Goal: Task Accomplishment & Management: Manage account settings

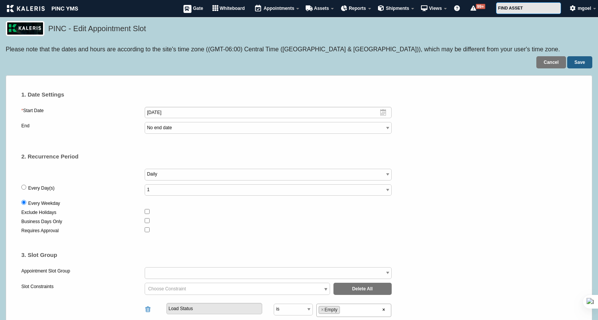
select select "3"
select select
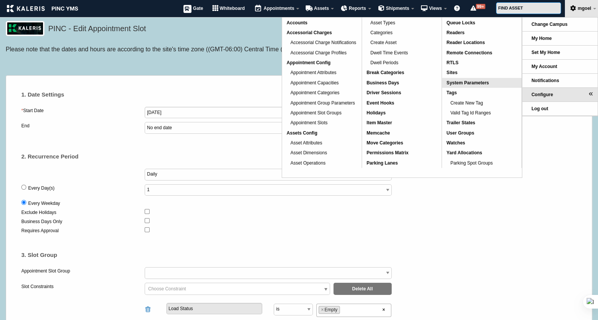
click at [481, 82] on span "System Parameters" at bounding box center [467, 82] width 42 height 5
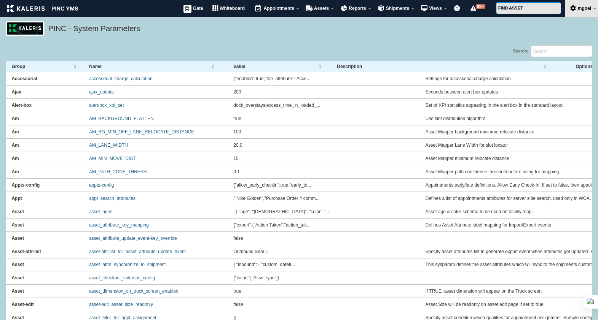
click at [108, 186] on link "appts-config" at bounding box center [101, 185] width 25 height 5
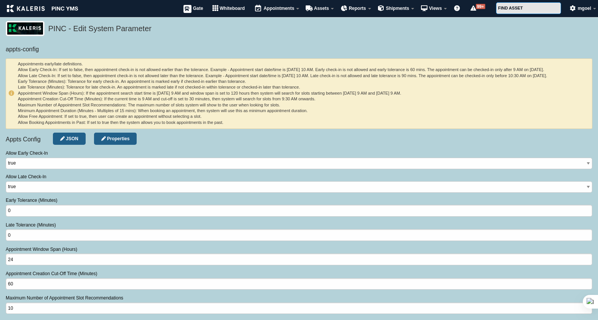
select select "number"
click at [47, 99] on h6 "Appointments early/late definitions. Allow Early Check-In: If set to false, the…" at bounding box center [298, 93] width 581 height 64
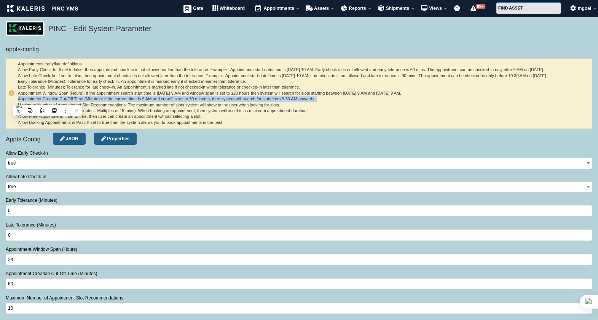
click at [47, 99] on h6 "Appointments early/late definitions. Allow Early Check-In: If set to false, the…" at bounding box center [298, 93] width 581 height 64
drag, startPoint x: 47, startPoint y: 99, endPoint x: 151, endPoint y: 102, distance: 103.9
click at [151, 102] on h6 "Appointments early/late definitions. Allow Early Check-In: If set to false, the…" at bounding box center [298, 93] width 581 height 64
